Goal: Transaction & Acquisition: Purchase product/service

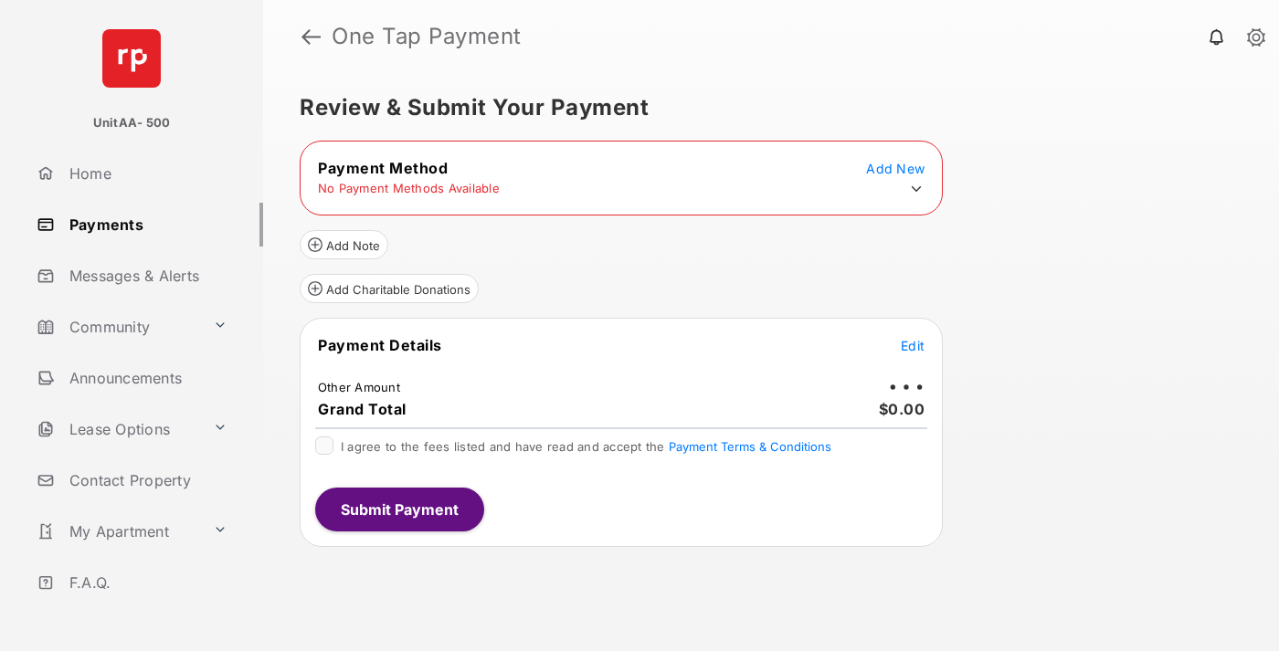
click at [916, 189] on icon at bounding box center [916, 189] width 16 height 16
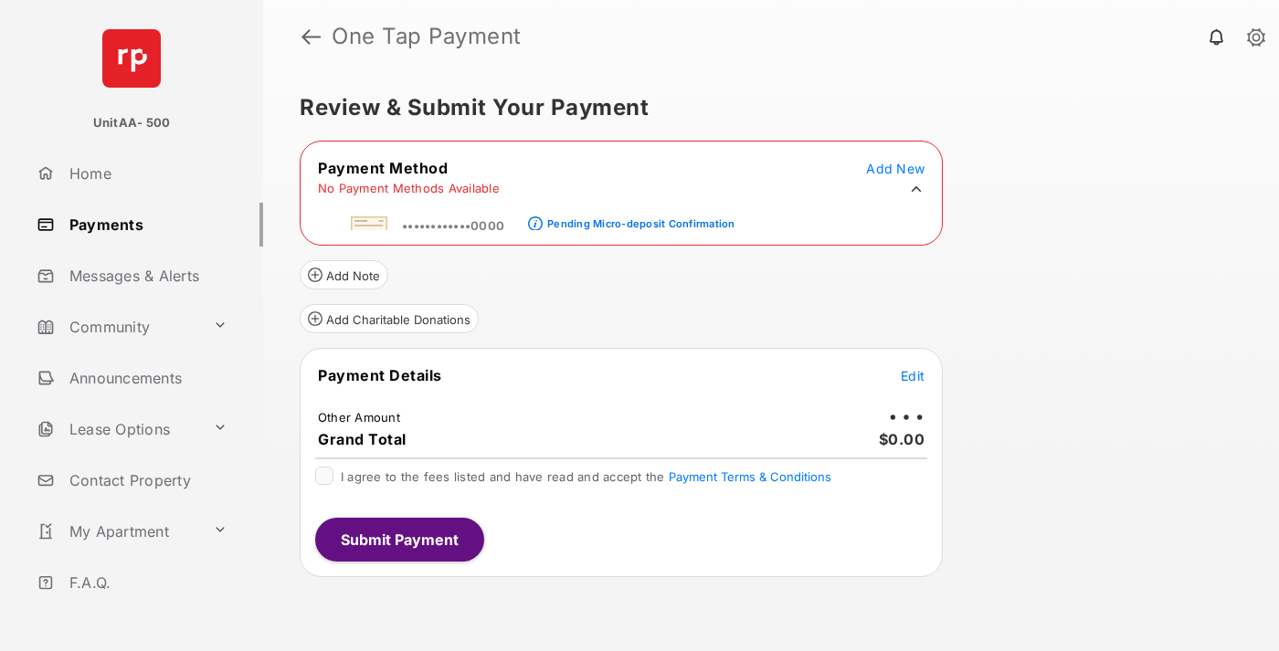
click at [638, 217] on div "Pending Micro-deposit Confirmation" at bounding box center [640, 223] width 187 height 13
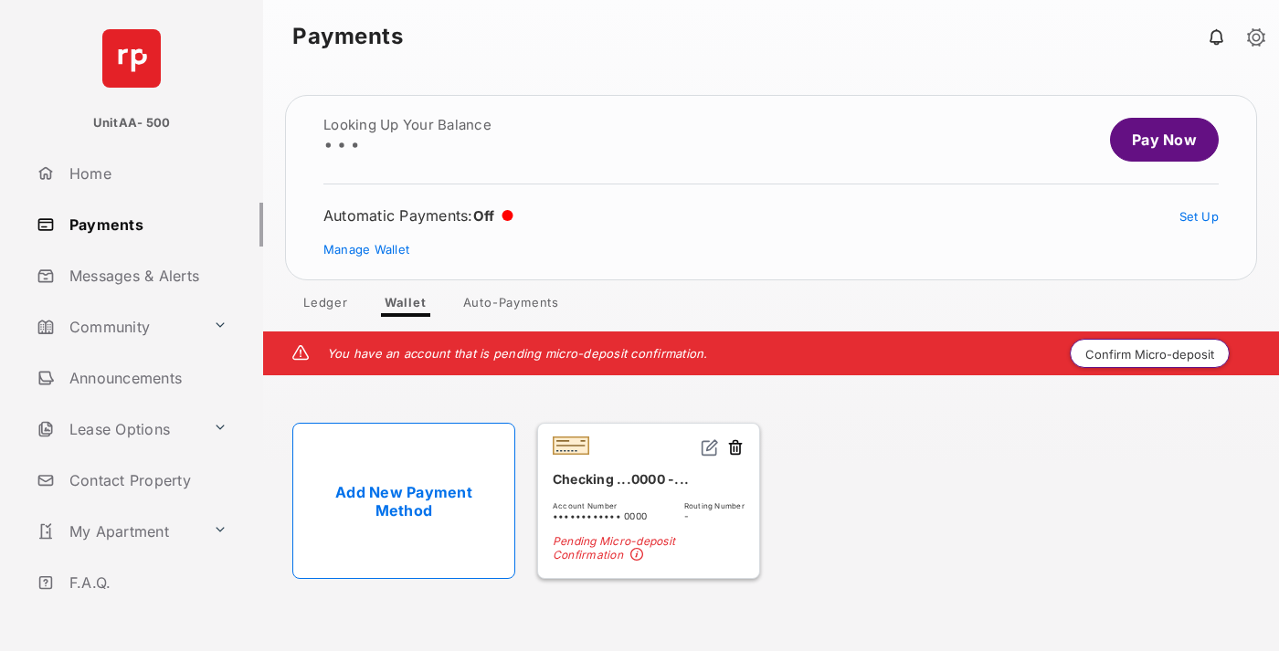
click at [1150, 354] on button "Confirm Micro-deposit" at bounding box center [1150, 353] width 160 height 29
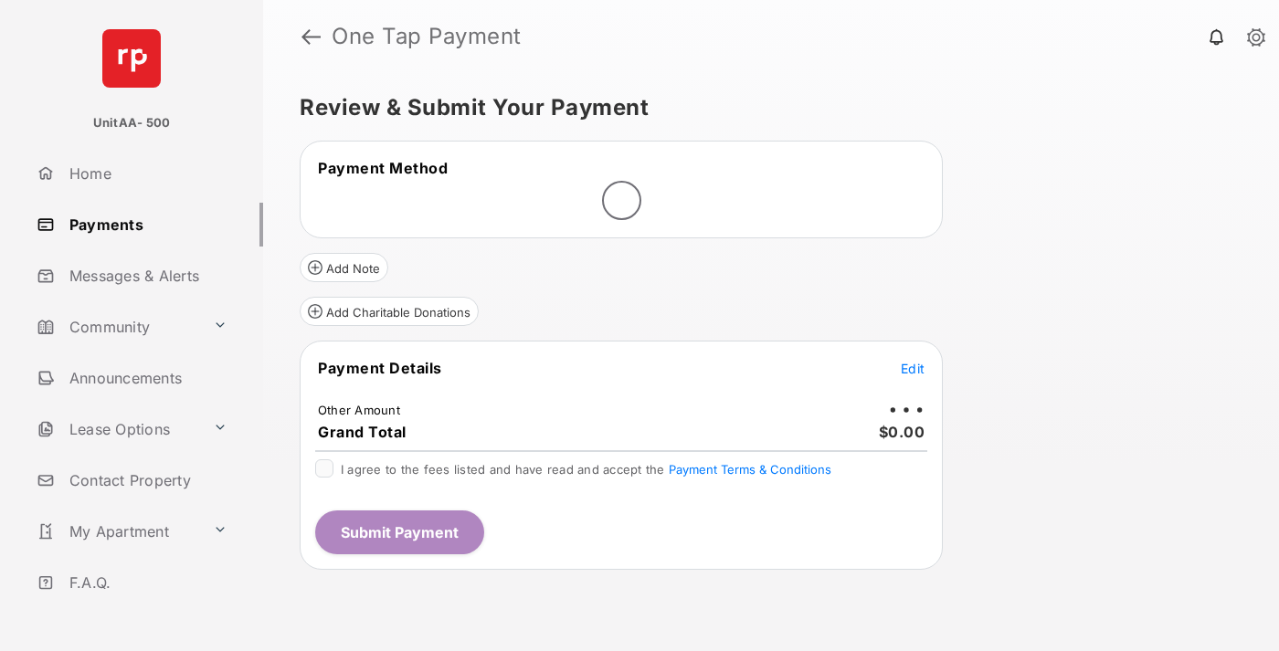
click at [913, 368] on span "Edit" at bounding box center [913, 369] width 24 height 16
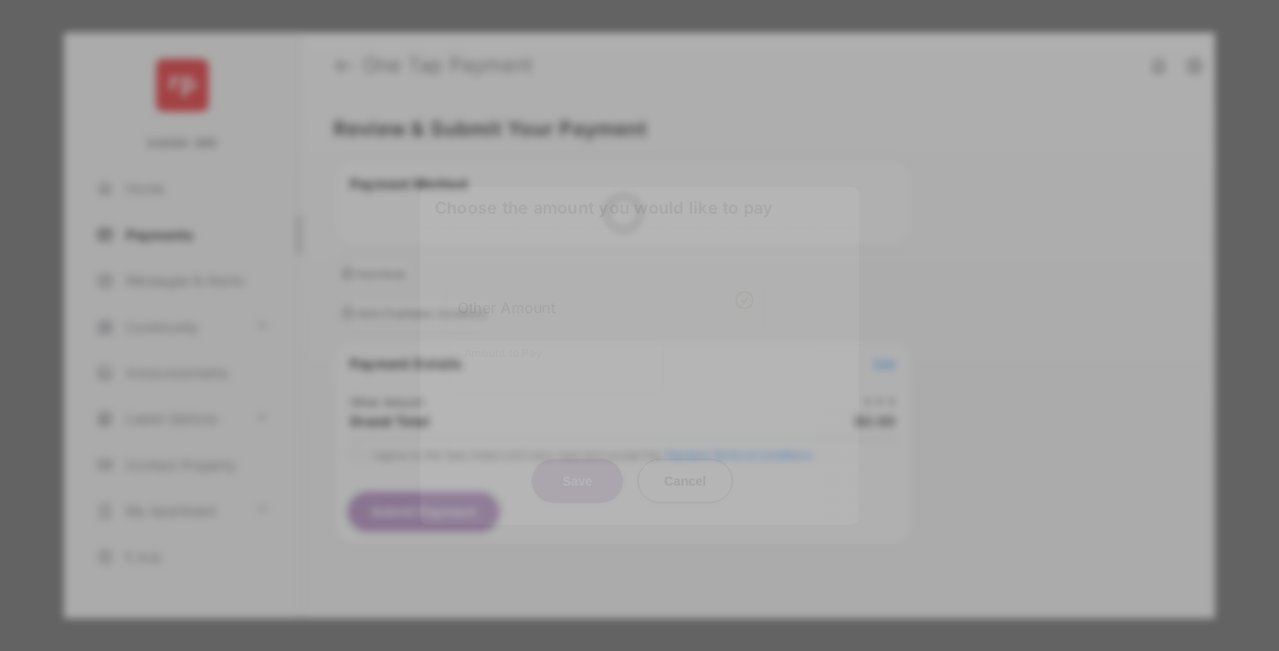
click at [606, 301] on div "Other Amount" at bounding box center [606, 306] width 296 height 31
type input "****"
click at [577, 459] on button "Save" at bounding box center [577, 481] width 91 height 44
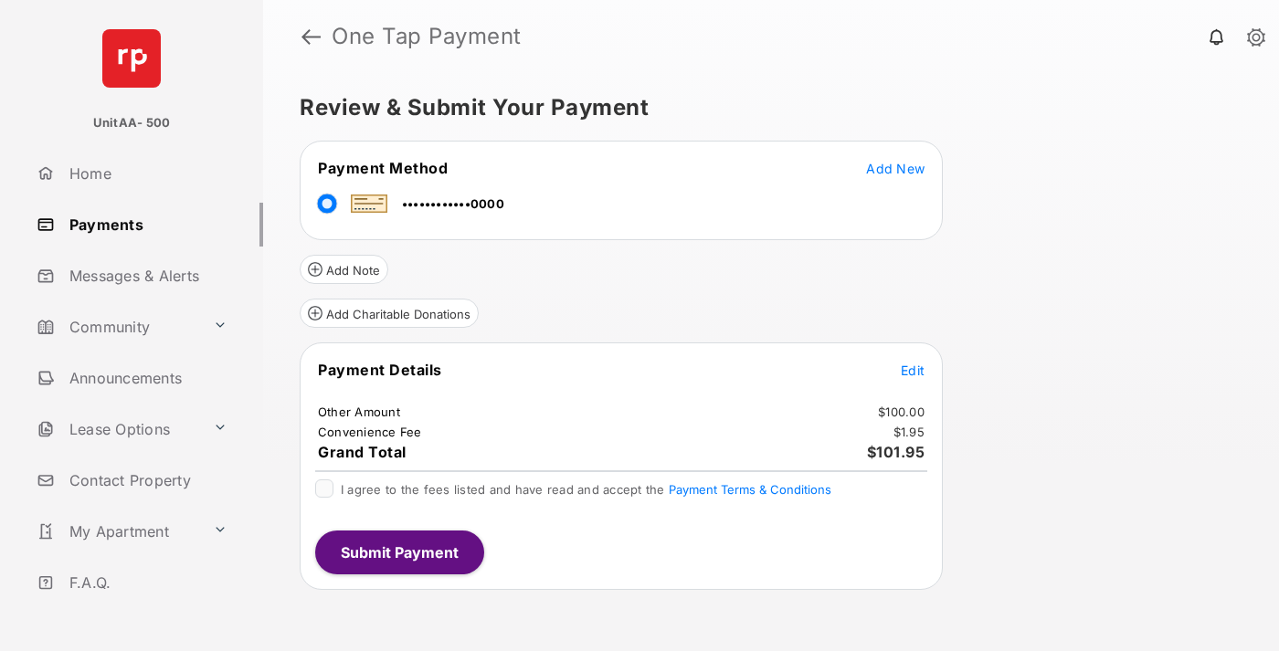
click at [913, 370] on span "Edit" at bounding box center [913, 371] width 24 height 16
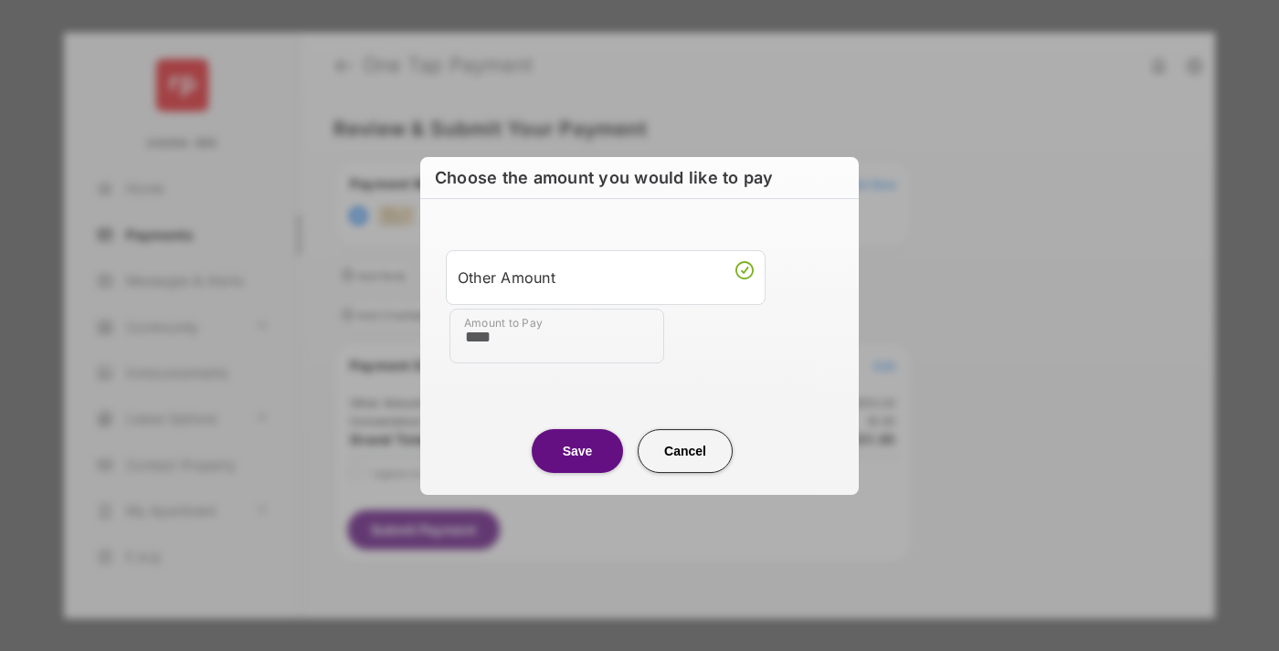
click at [577, 450] on button "Save" at bounding box center [577, 451] width 91 height 44
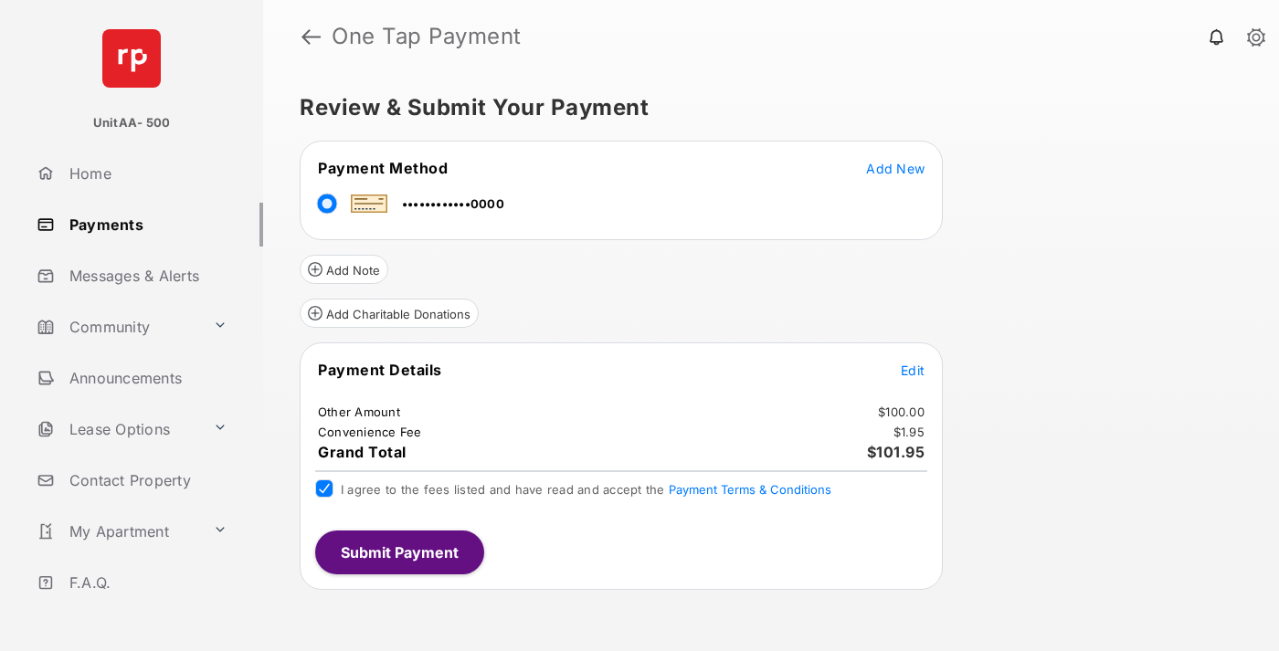
click at [398, 552] on button "Submit Payment" at bounding box center [399, 553] width 169 height 44
